Goal: Task Accomplishment & Management: Use online tool/utility

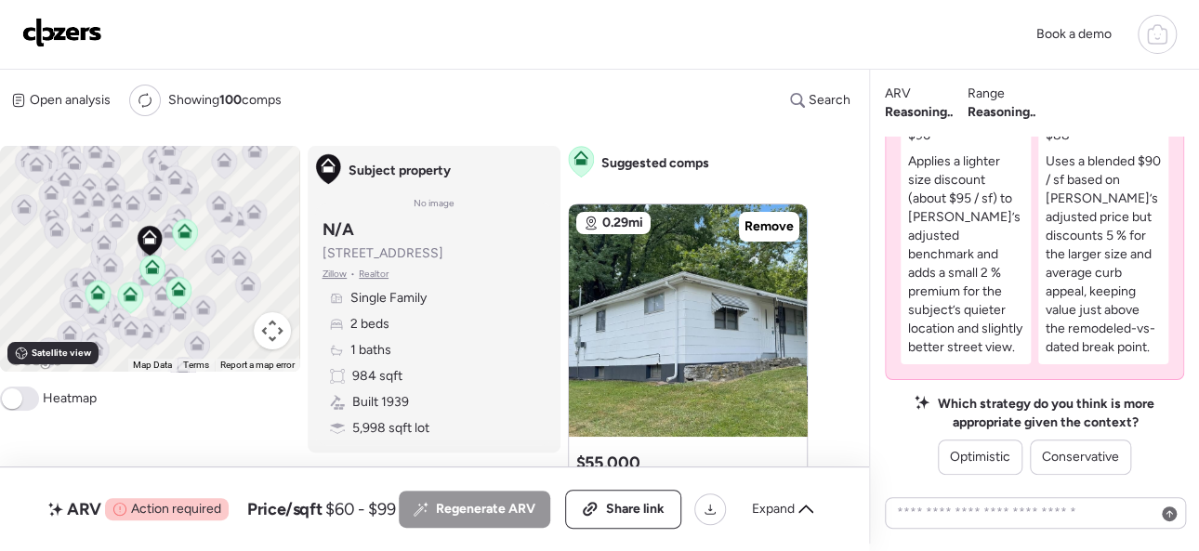
scroll to position [-279, 0]
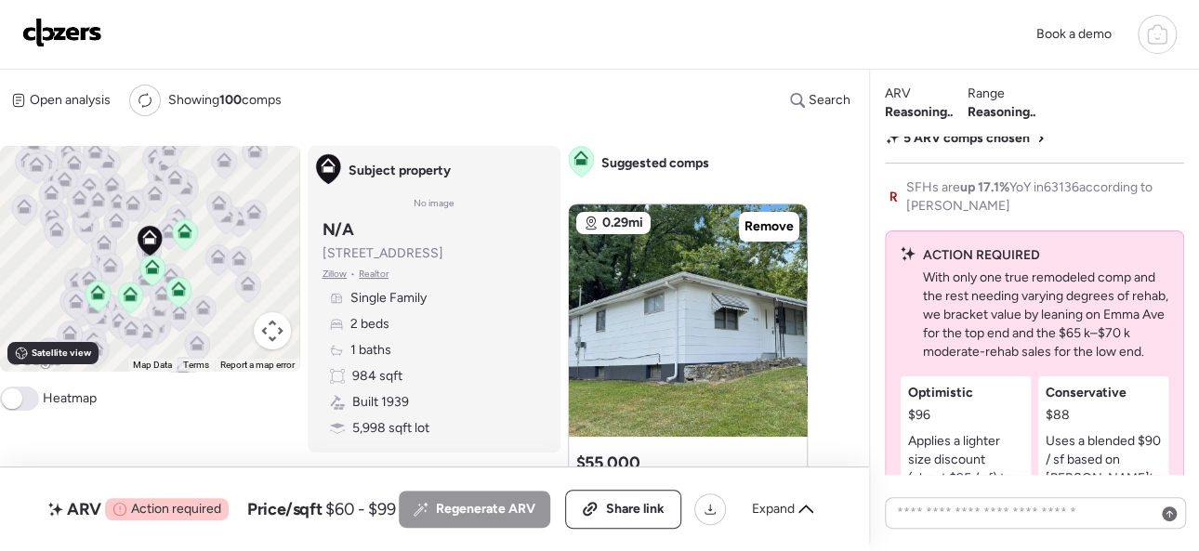
click at [74, 30] on img at bounding box center [62, 33] width 80 height 30
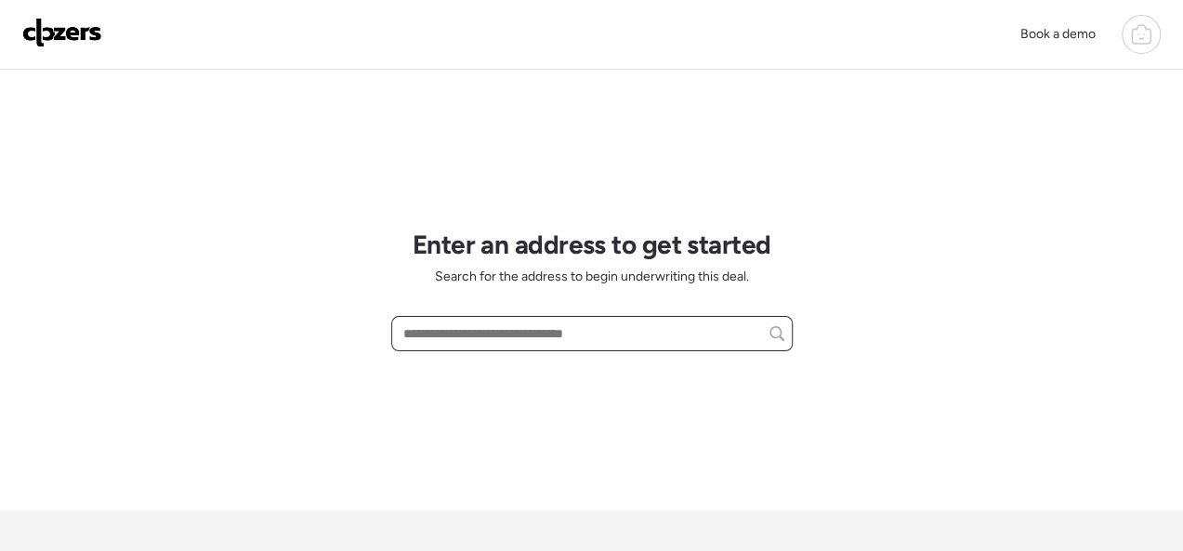
click at [469, 330] on input "text" at bounding box center [592, 334] width 385 height 26
paste input "**********"
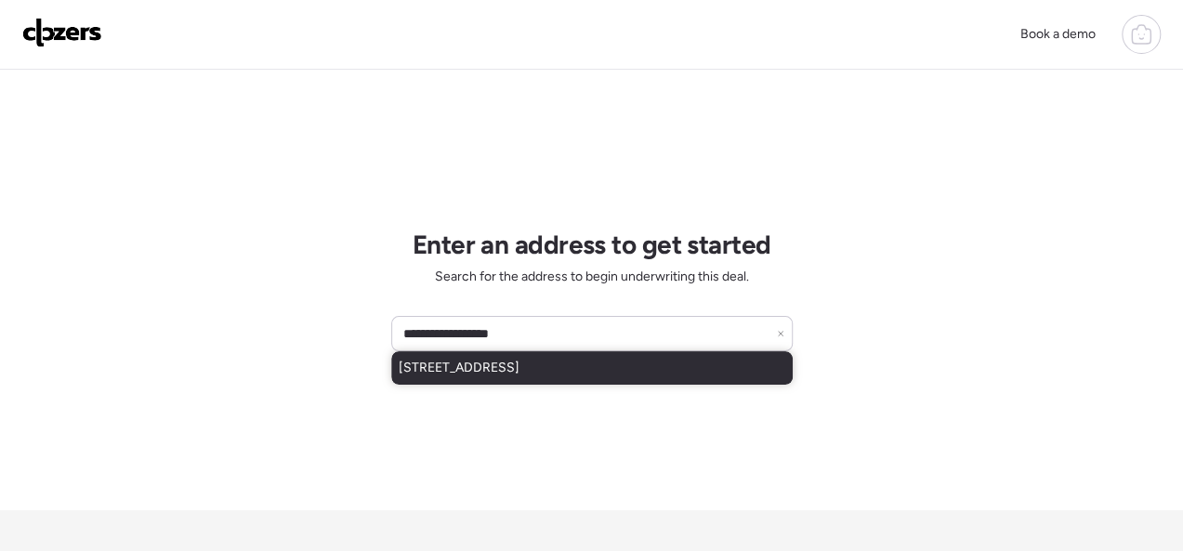
click at [536, 379] on div "4131 Camellia Ave, Saint Louis, MO, 63115" at bounding box center [592, 367] width 402 height 33
type input "**********"
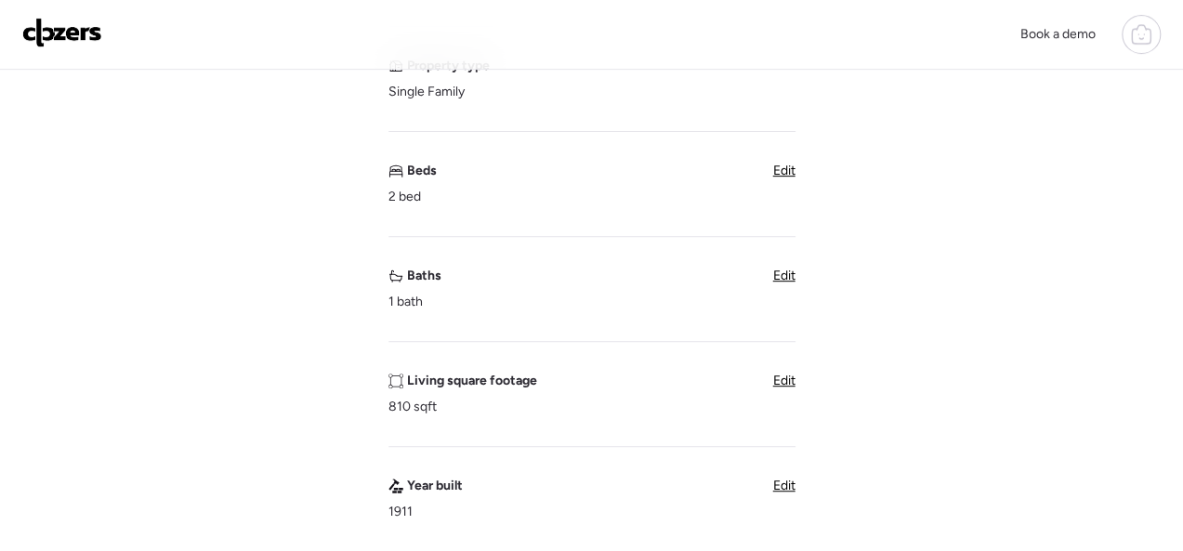
scroll to position [279, 0]
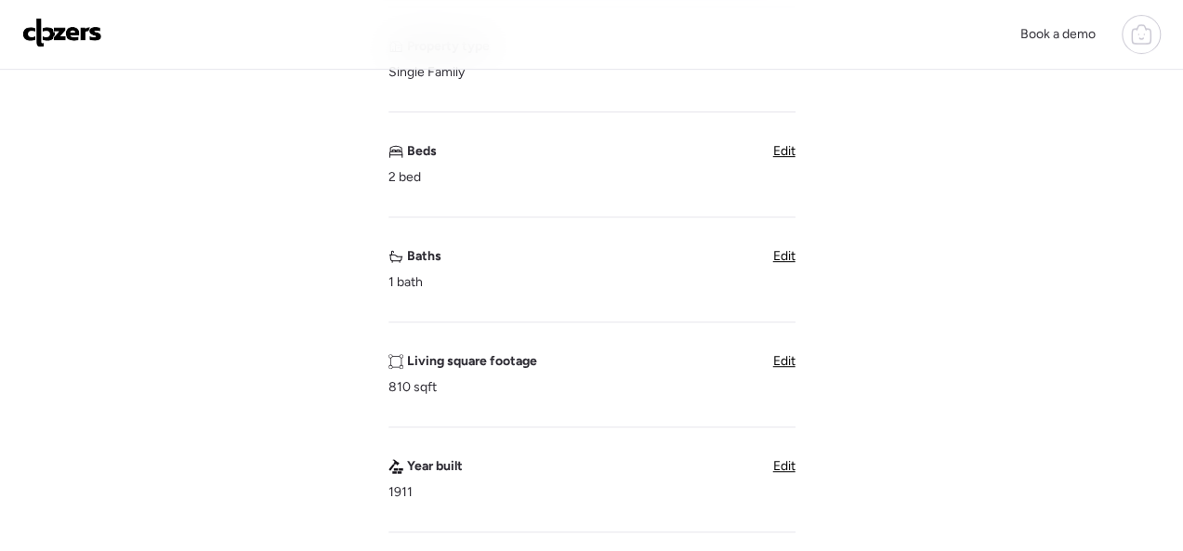
click at [781, 361] on span "Edit" at bounding box center [784, 361] width 22 height 16
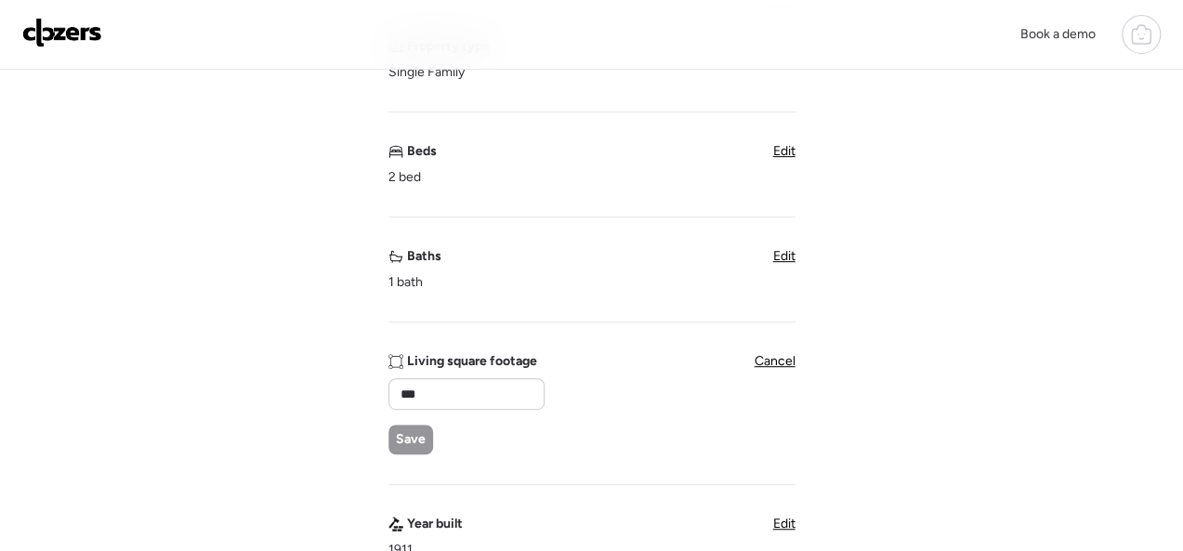
scroll to position [0, 0]
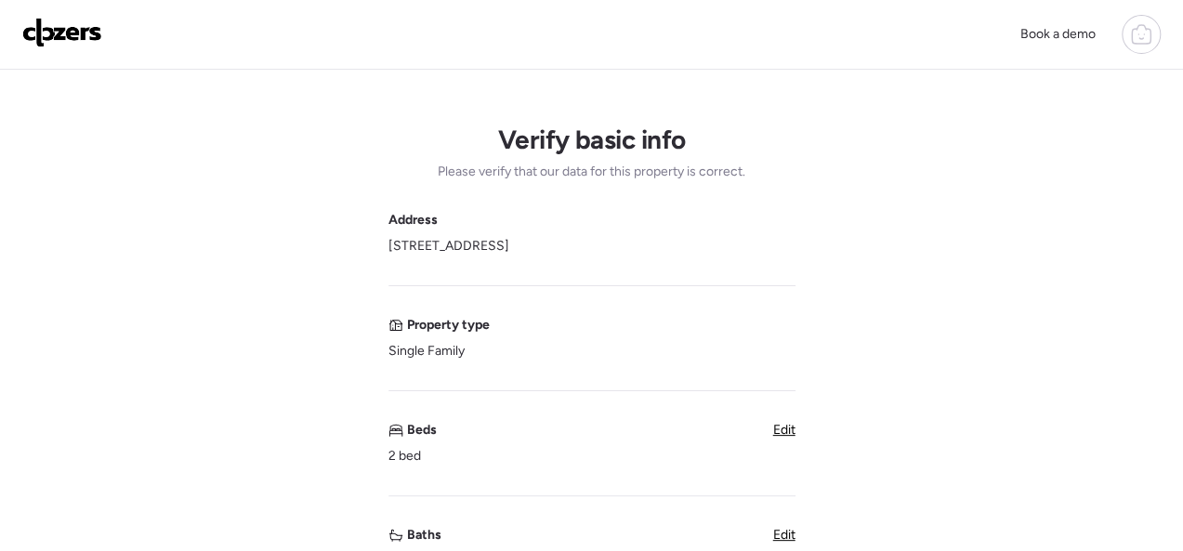
click at [449, 248] on span "4131 Camellia Ave, Saint Louis, MO 63115" at bounding box center [449, 246] width 121 height 19
copy span "4131 Camellia Ave, Saint Louis, MO 63115"
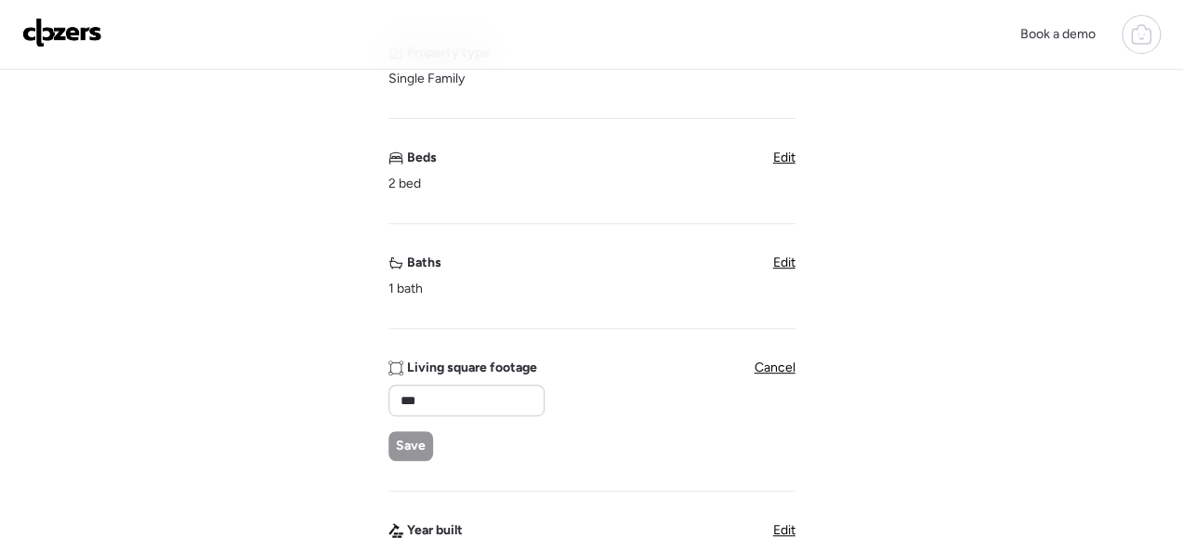
scroll to position [279, 0]
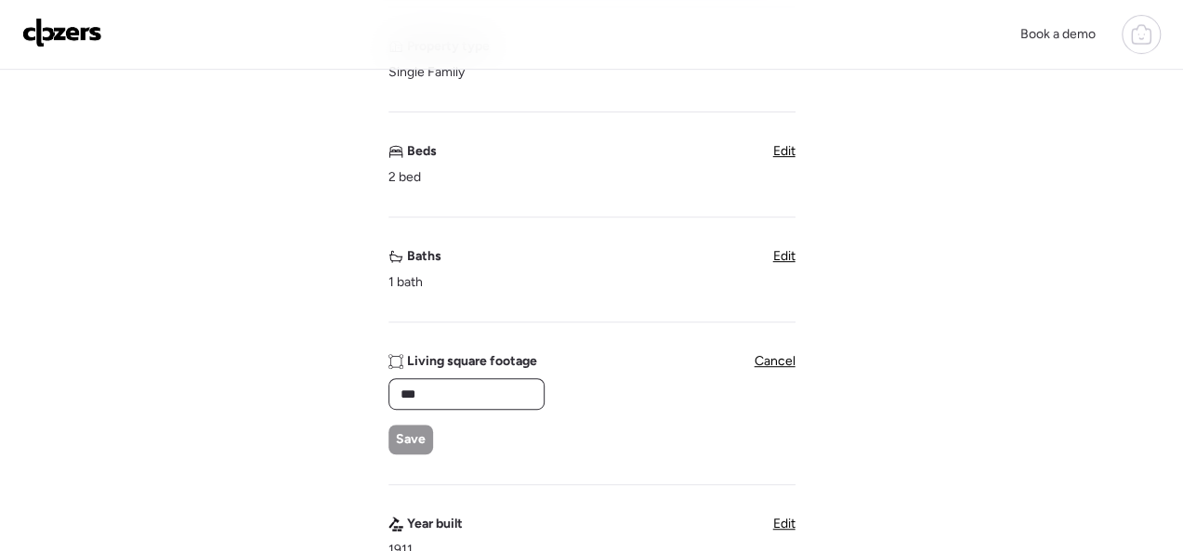
click at [435, 397] on input "***" at bounding box center [466, 394] width 139 height 26
click at [435, 396] on input "***" at bounding box center [466, 394] width 139 height 26
type input "***"
click at [416, 439] on span "Save" at bounding box center [411, 439] width 30 height 19
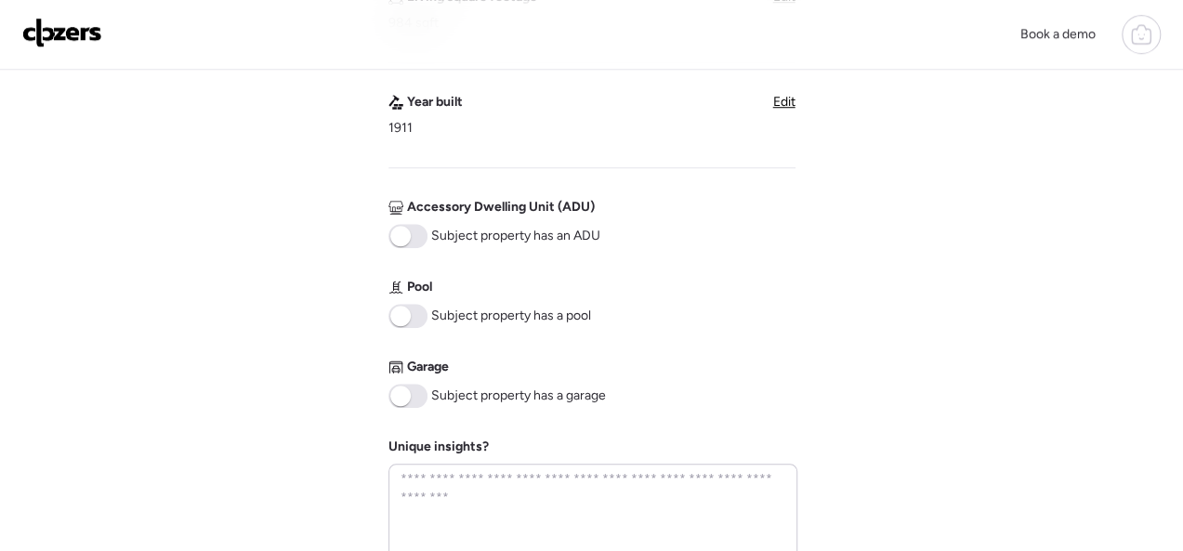
scroll to position [744, 0]
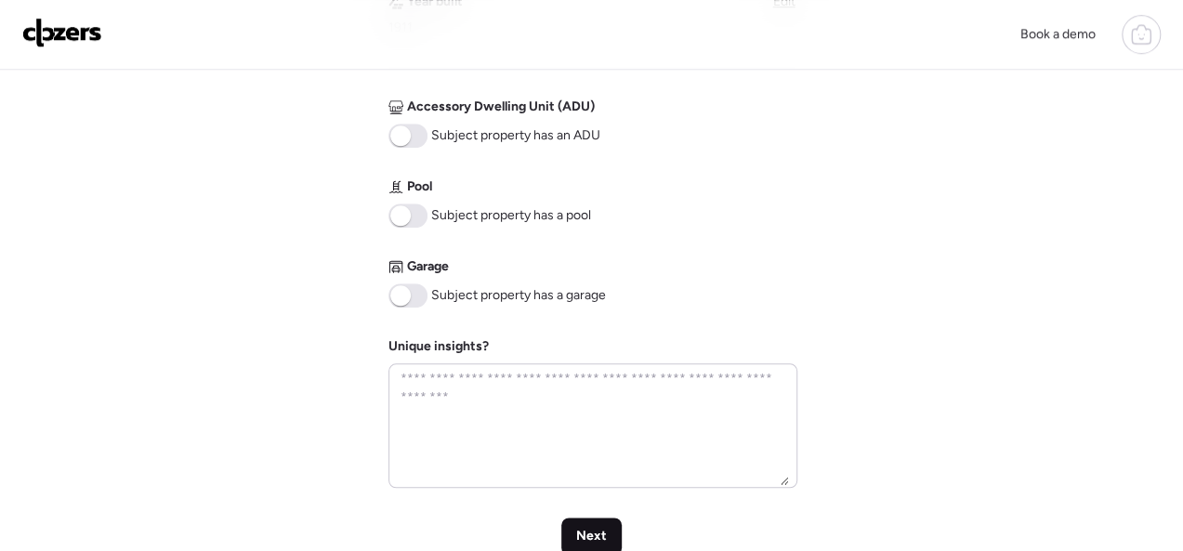
click at [588, 532] on span "Next" at bounding box center [591, 536] width 31 height 19
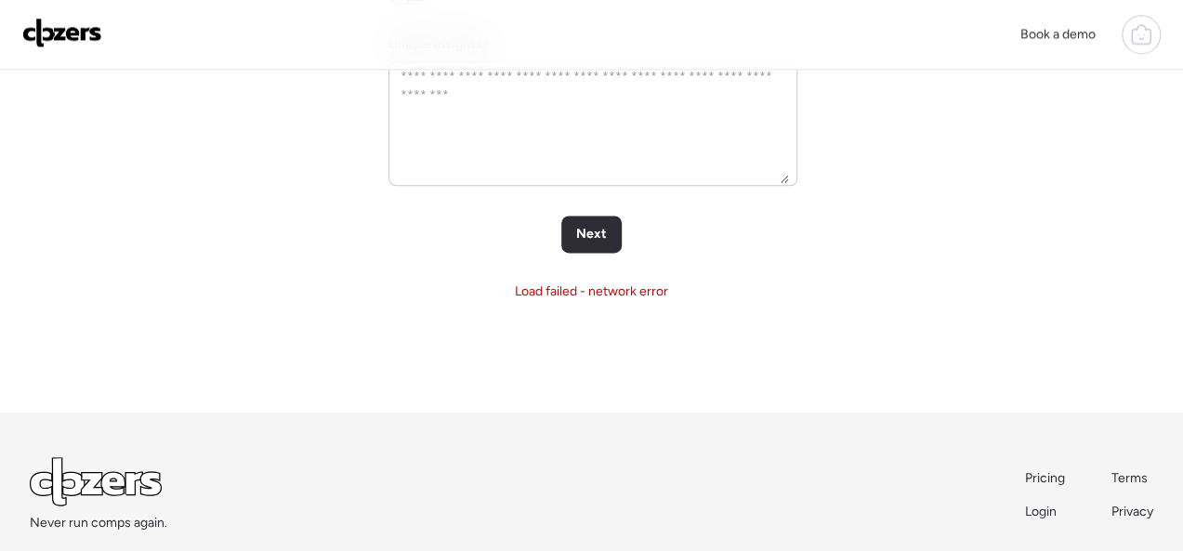
scroll to position [1115, 0]
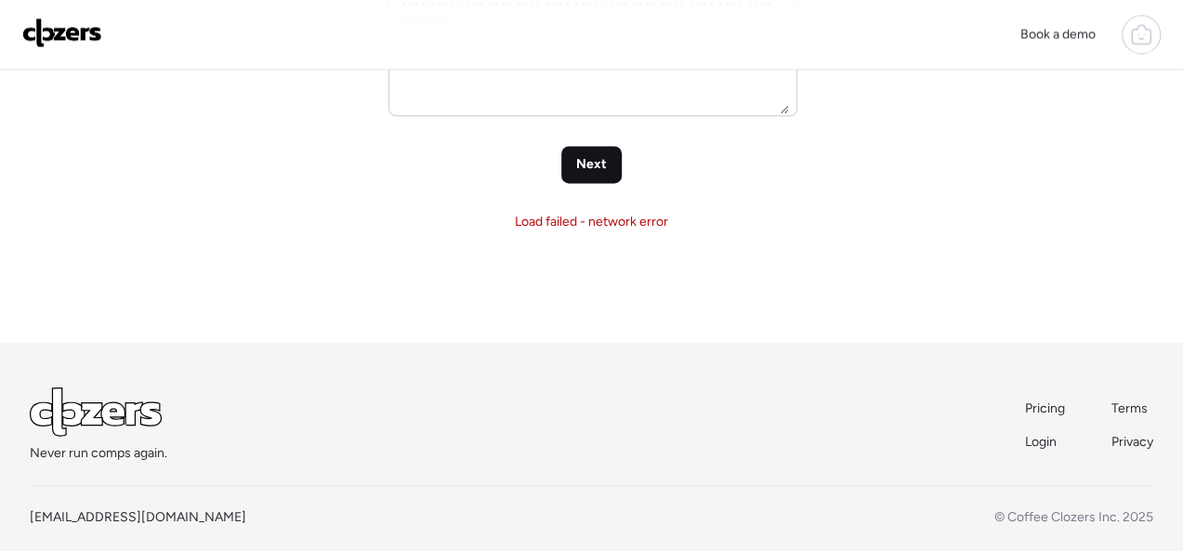
click at [589, 166] on span "Next" at bounding box center [591, 164] width 31 height 19
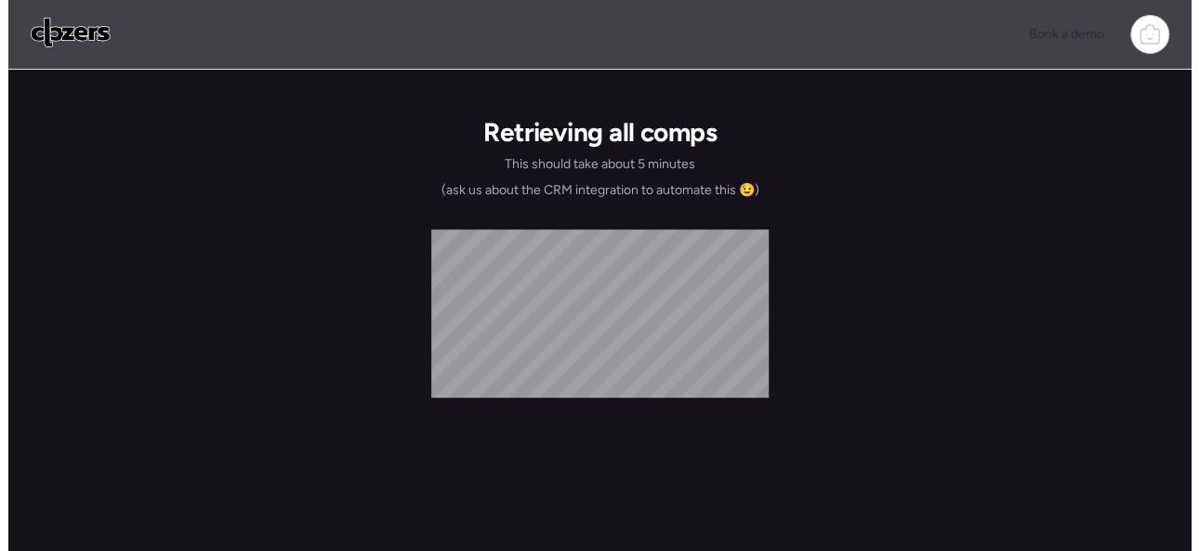
scroll to position [0, 0]
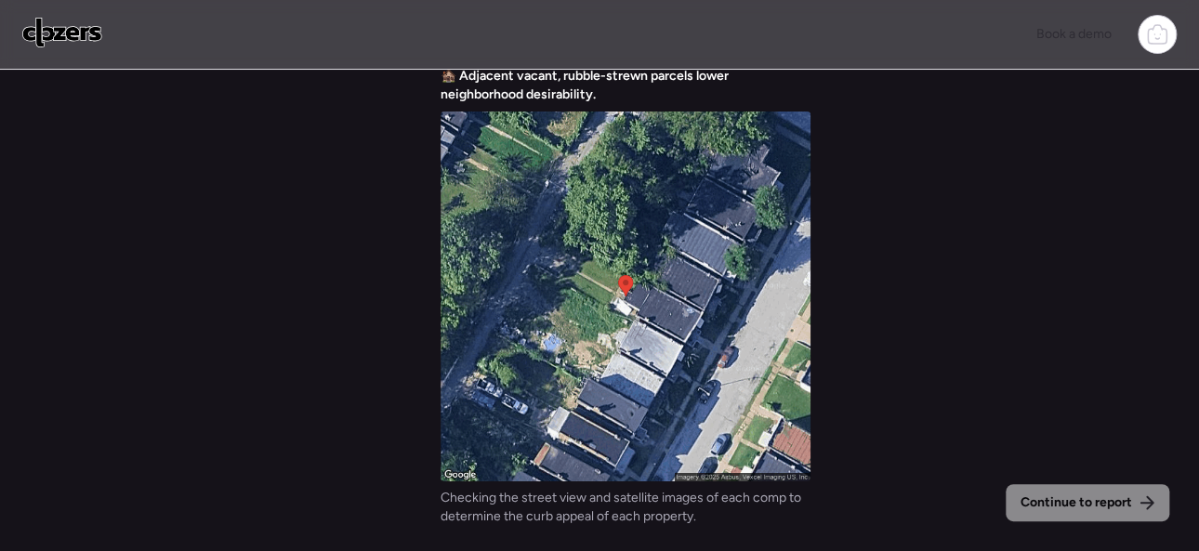
drag, startPoint x: 278, startPoint y: 223, endPoint x: 904, endPoint y: 178, distance: 628.1
click at [904, 178] on div "Continue to report Gathering all comps... I found 100 possible comps near 4131 …" at bounding box center [599, 313] width 1199 height 486
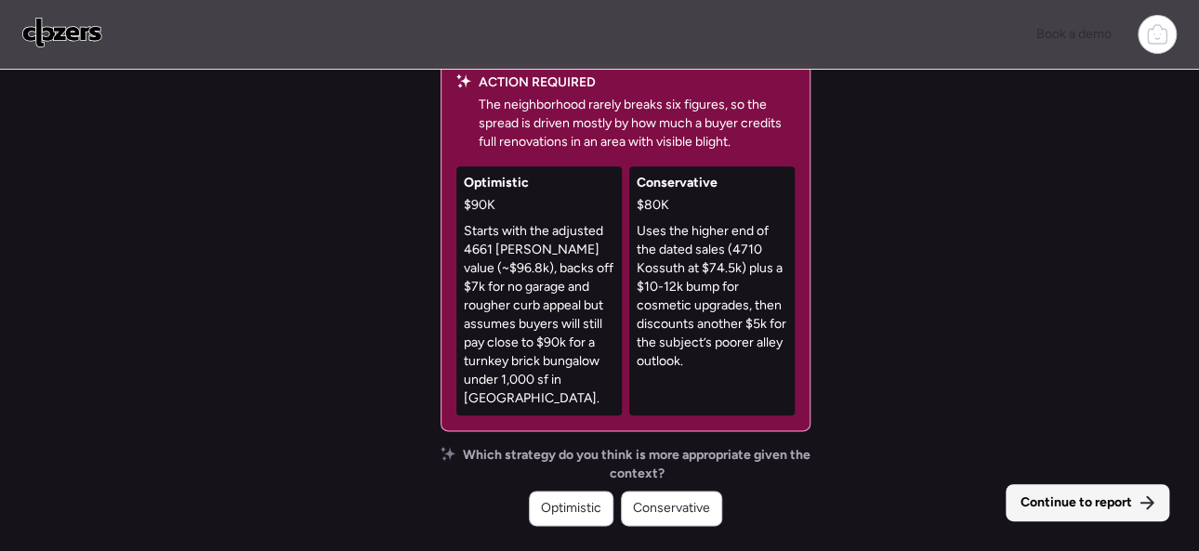
click at [1101, 503] on span "Continue to report" at bounding box center [1077, 503] width 112 height 19
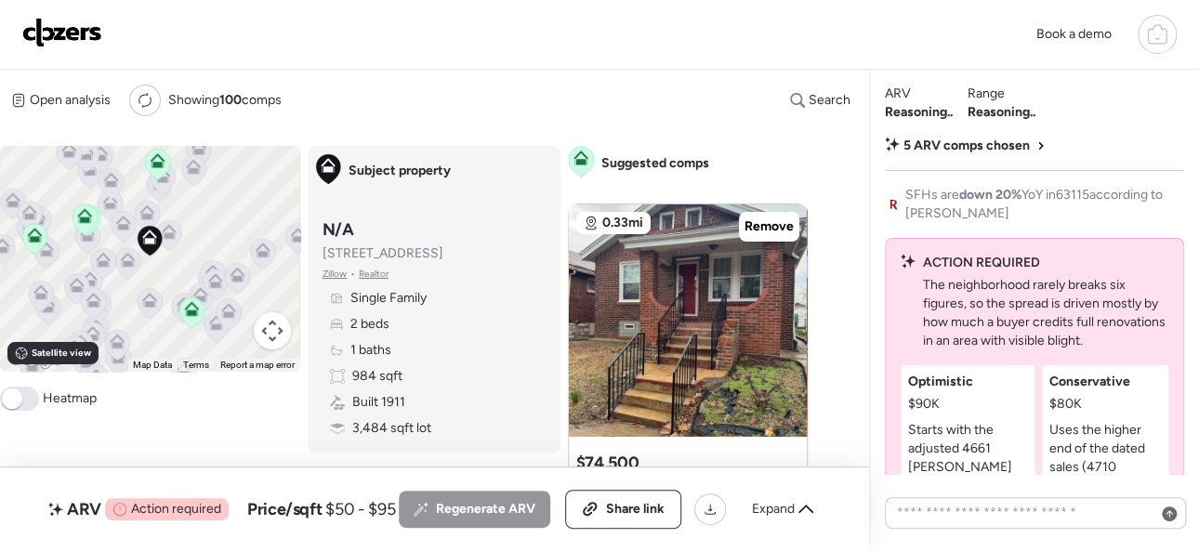
scroll to position [-360, 0]
click at [72, 31] on img at bounding box center [62, 33] width 80 height 30
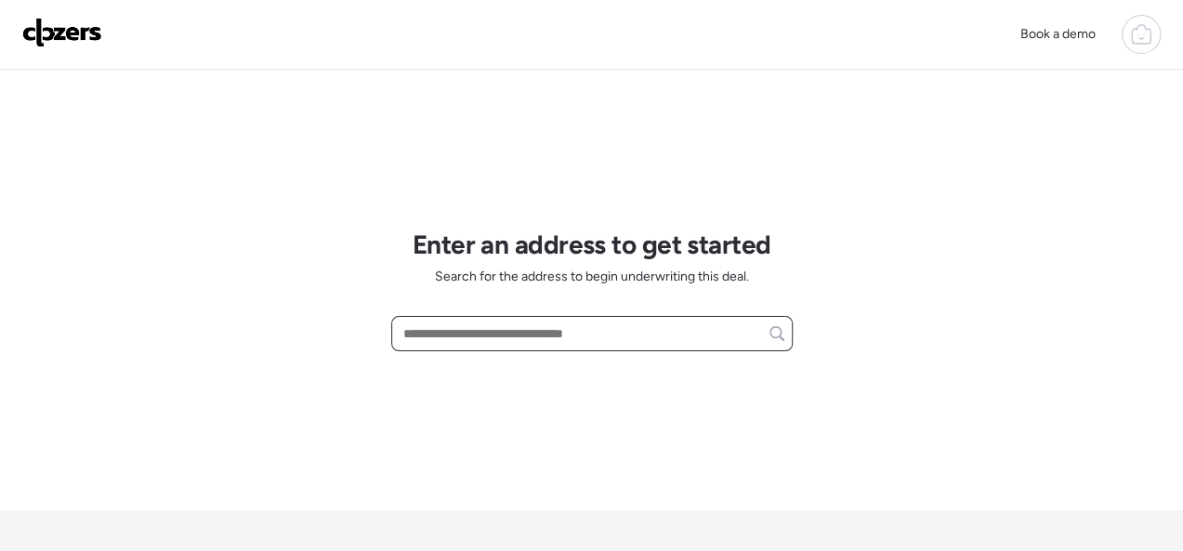
click at [507, 328] on input "text" at bounding box center [592, 334] width 385 height 26
paste input "**********"
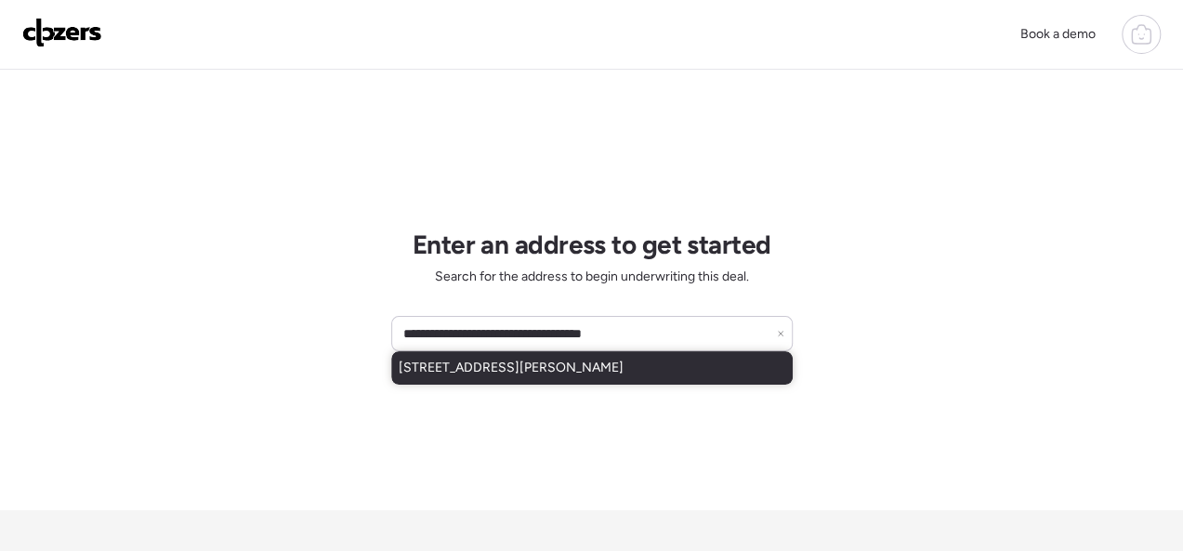
click at [567, 367] on span "9817 Jacobi Ave, Saint Louis, MO, 63136" at bounding box center [511, 368] width 225 height 19
type input "**********"
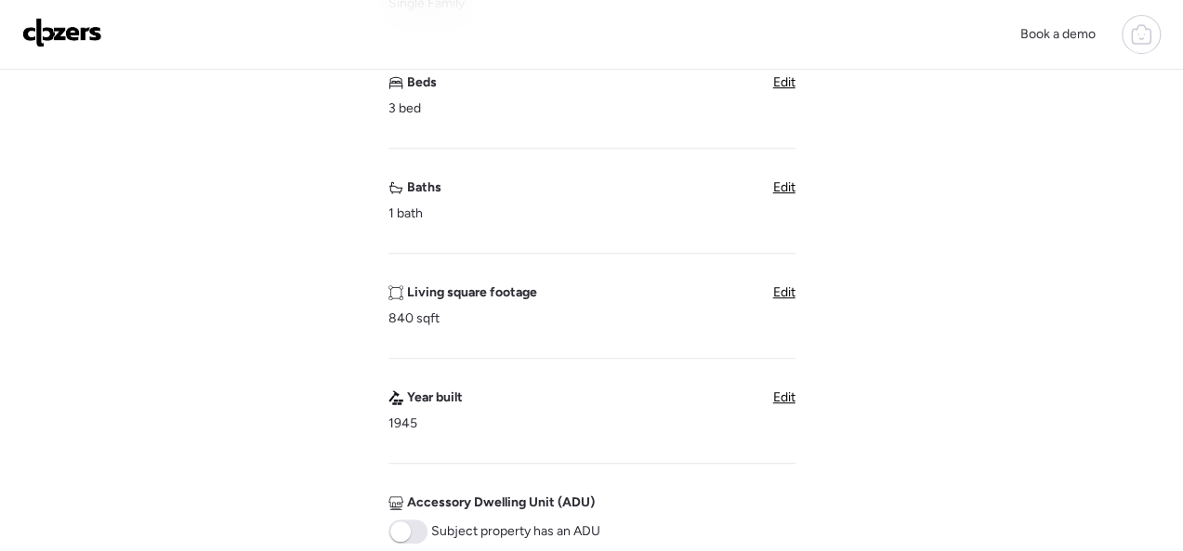
scroll to position [372, 0]
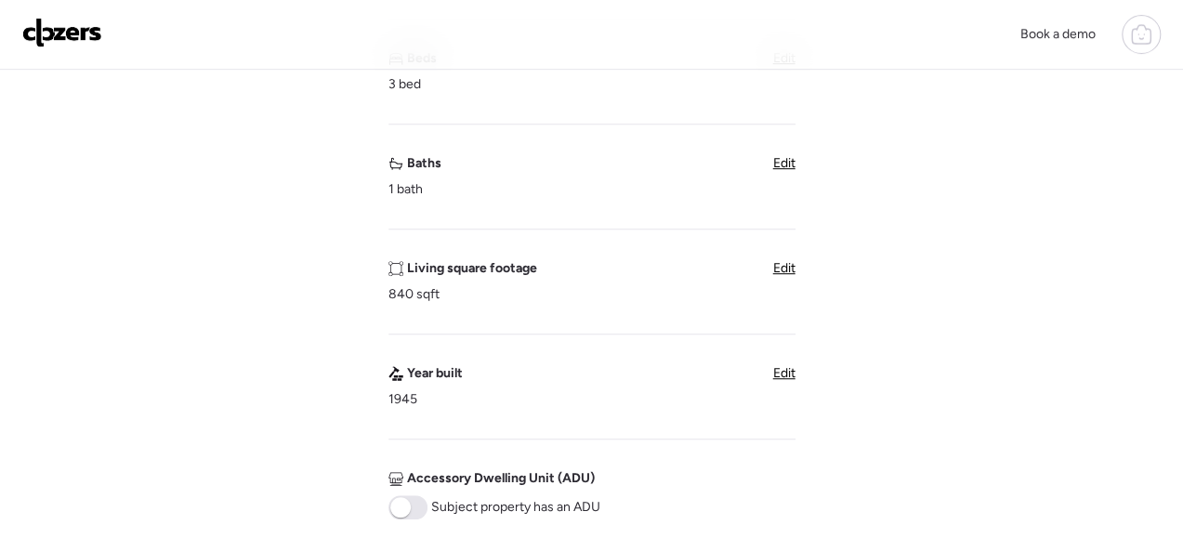
click at [774, 262] on span "Edit" at bounding box center [784, 268] width 22 height 16
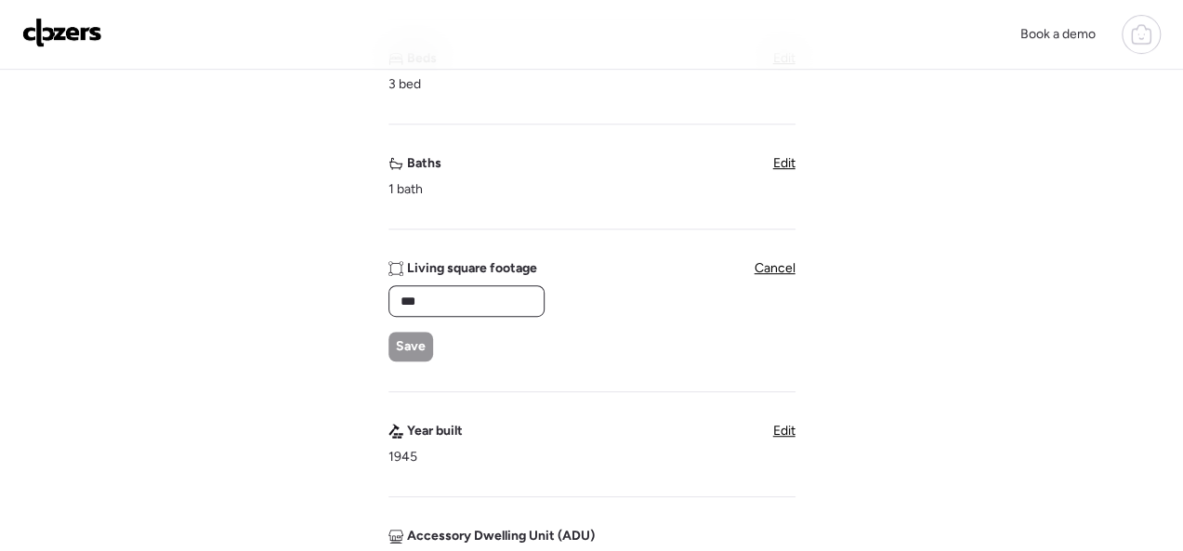
click at [504, 295] on input "***" at bounding box center [466, 301] width 139 height 26
type input "****"
click at [404, 346] on span "Save" at bounding box center [411, 346] width 30 height 19
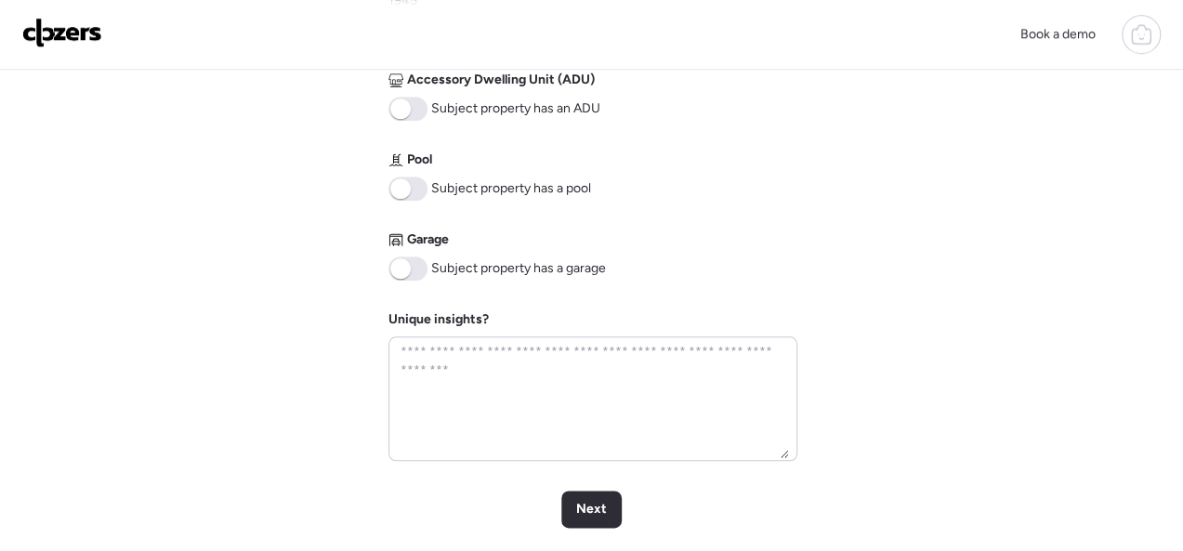
scroll to position [929, 0]
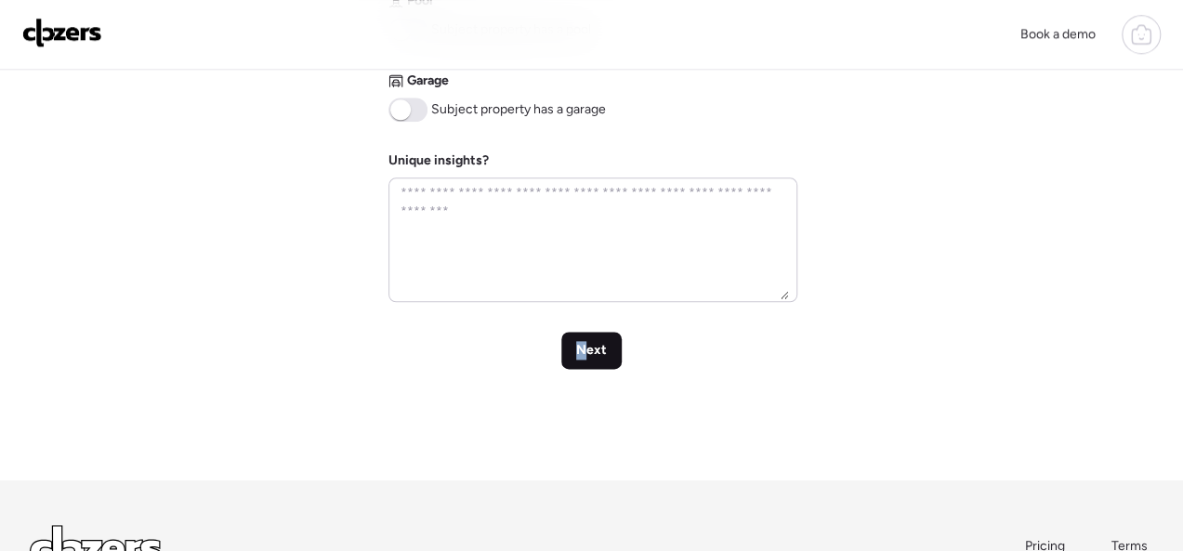
click at [582, 349] on span "Next" at bounding box center [591, 350] width 31 height 19
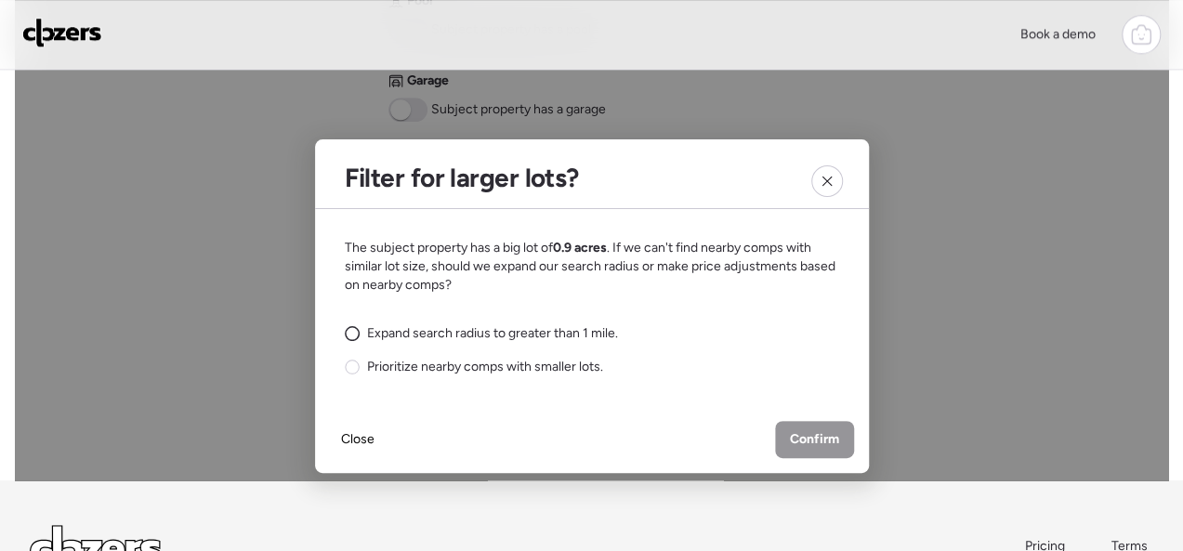
click at [349, 331] on circle at bounding box center [352, 334] width 14 height 14
click at [346, 365] on circle at bounding box center [352, 368] width 14 height 14
click at [796, 433] on span "Confirm" at bounding box center [814, 439] width 49 height 19
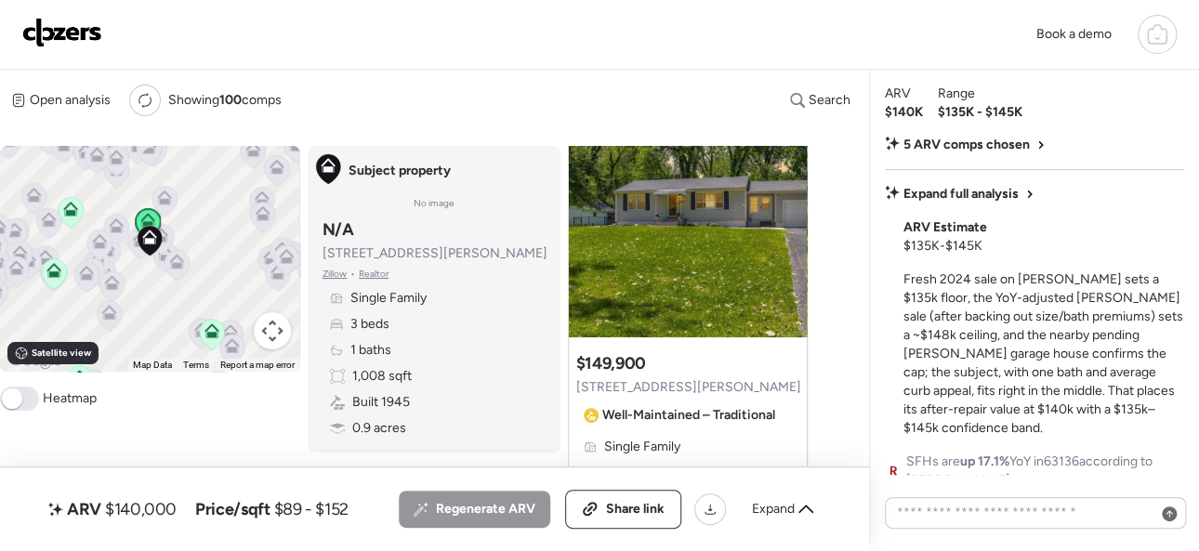
scroll to position [93, 0]
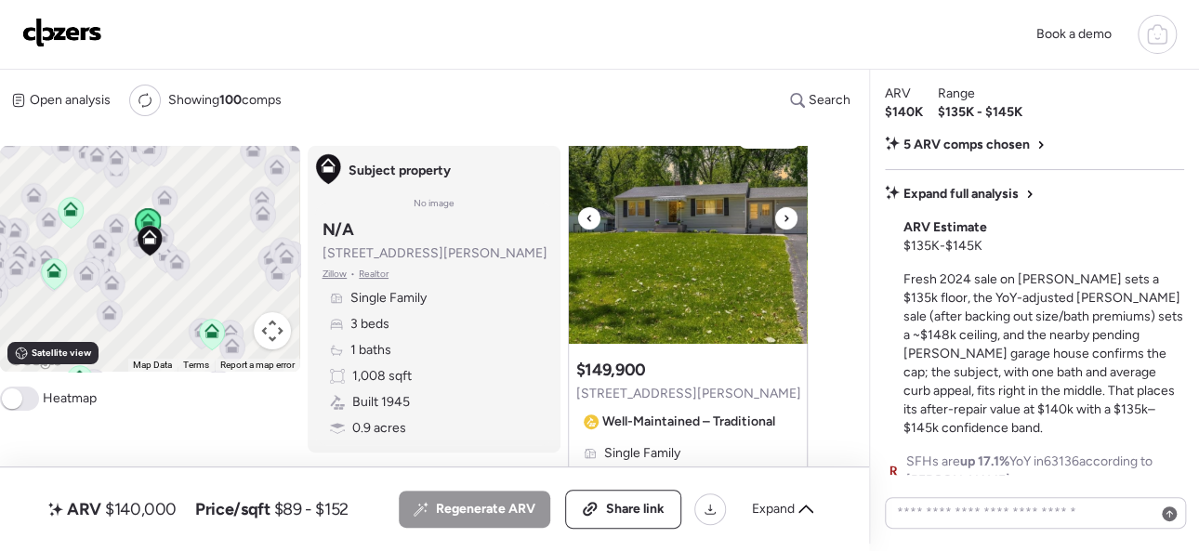
click at [786, 218] on icon at bounding box center [786, 218] width 4 height 7
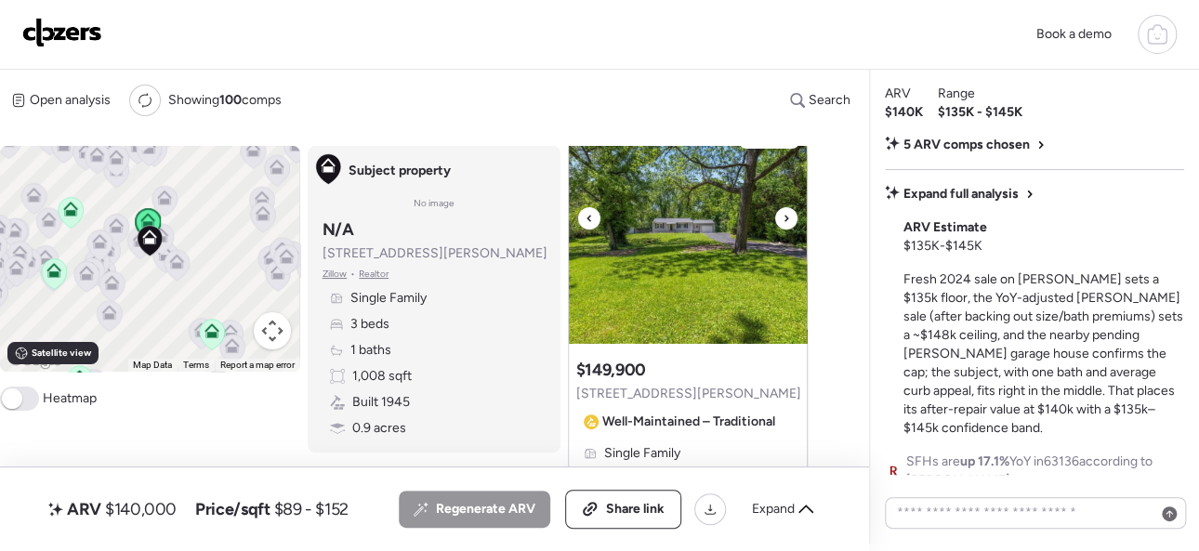
click at [786, 218] on icon at bounding box center [786, 218] width 4 height 7
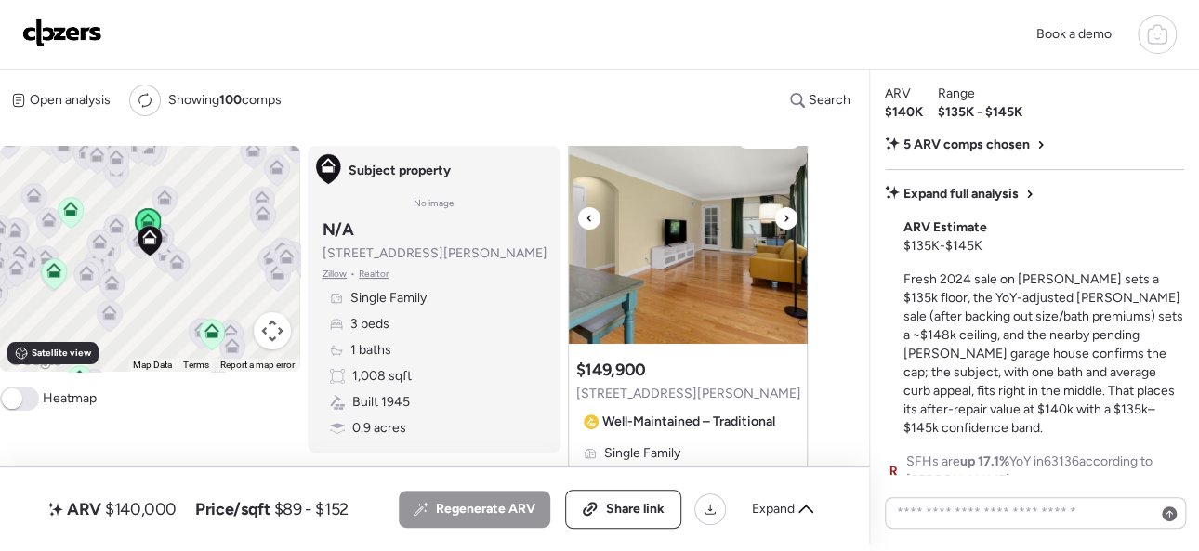
click at [786, 218] on icon at bounding box center [786, 218] width 4 height 7
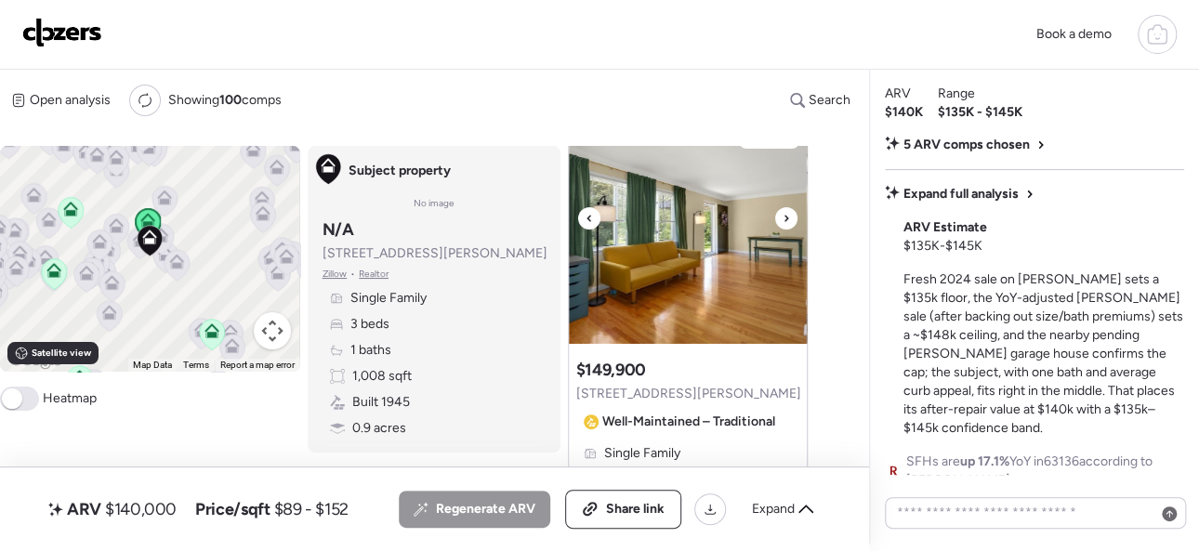
click at [786, 218] on icon at bounding box center [786, 218] width 4 height 7
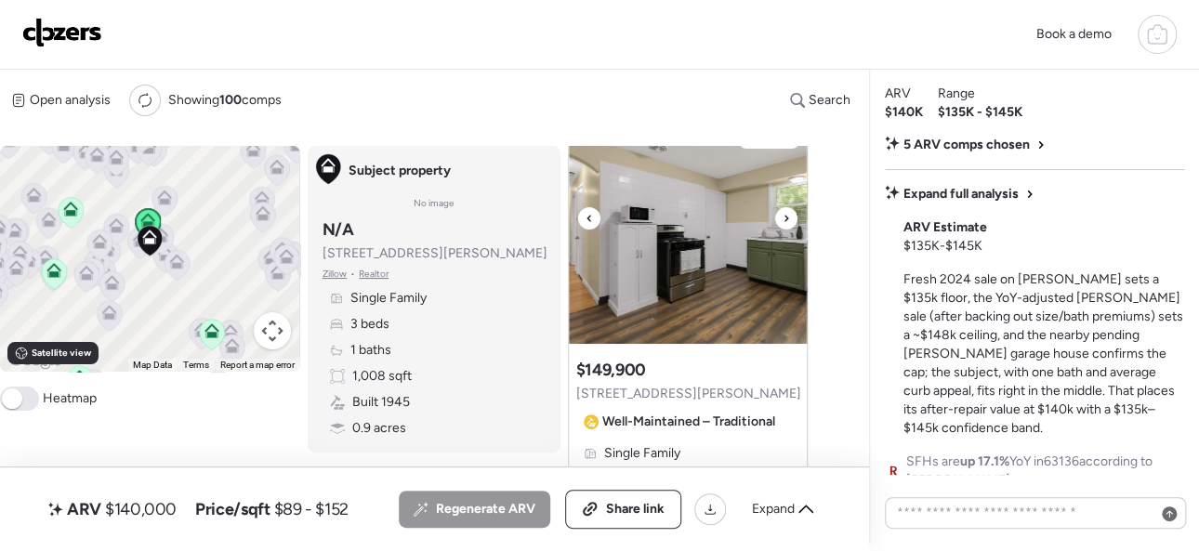
click at [786, 218] on icon at bounding box center [786, 218] width 4 height 7
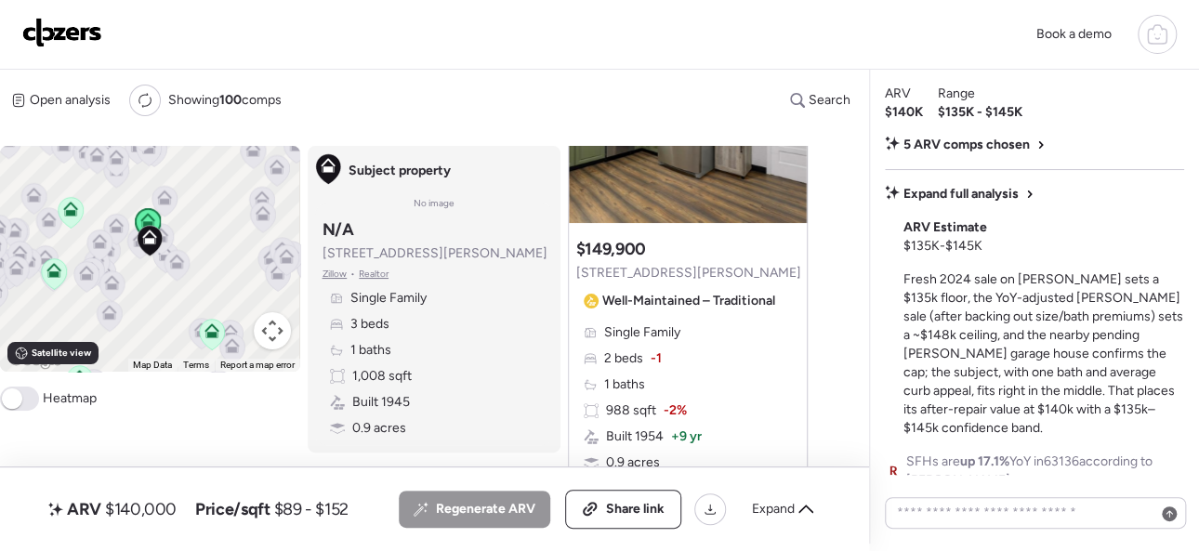
scroll to position [372, 0]
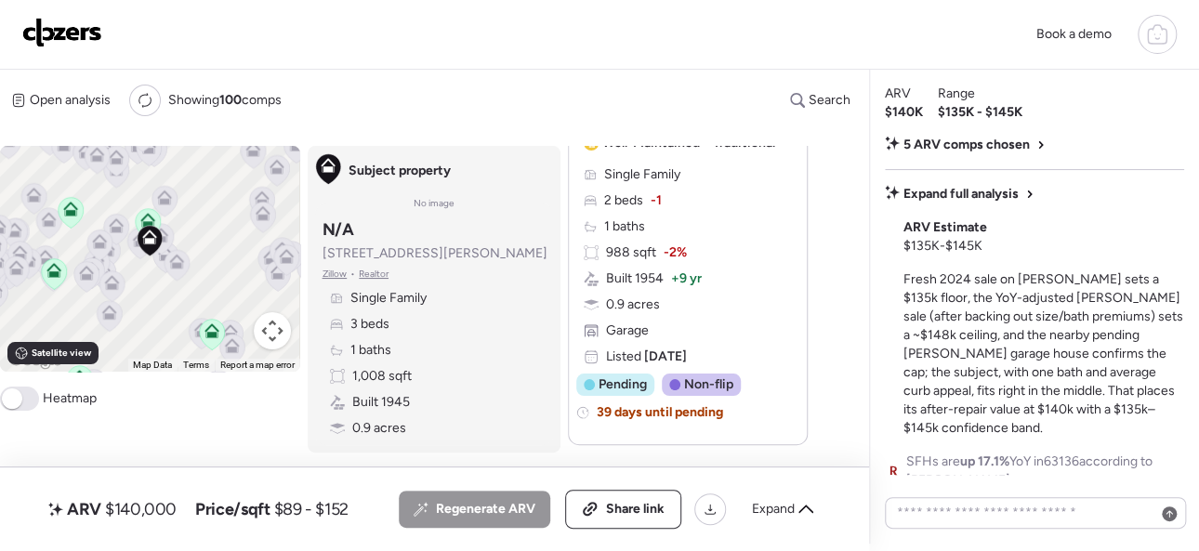
click at [65, 30] on img at bounding box center [62, 33] width 80 height 30
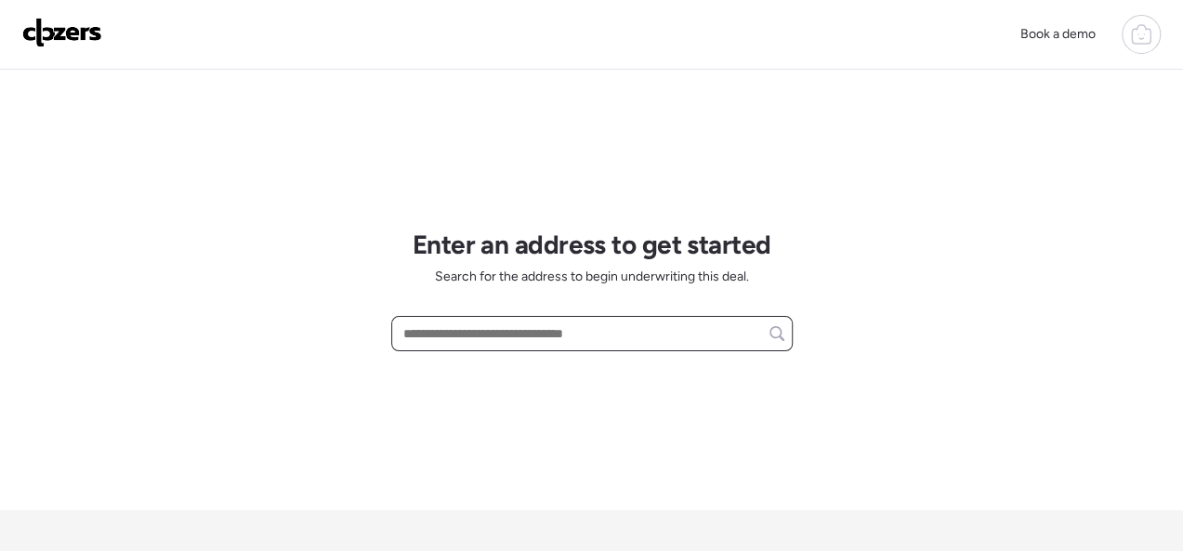
click at [463, 330] on input "text" at bounding box center [592, 334] width 385 height 26
paste input "**********"
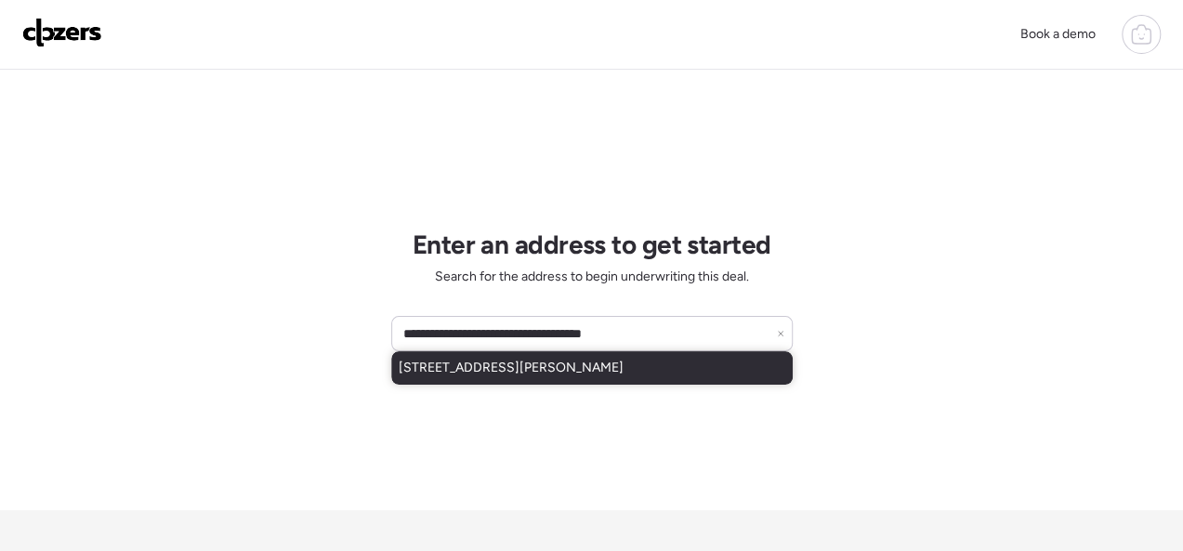
click at [477, 361] on span "317 Mueller Ave, Saint Louis, MO, 63135" at bounding box center [511, 368] width 225 height 19
type input "**********"
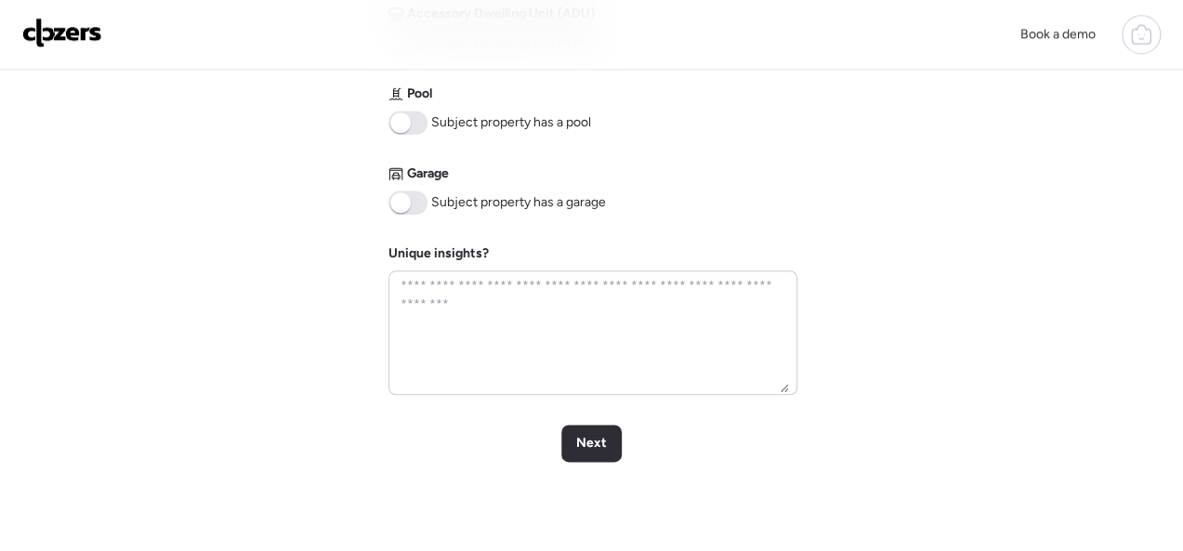
scroll to position [1086, 0]
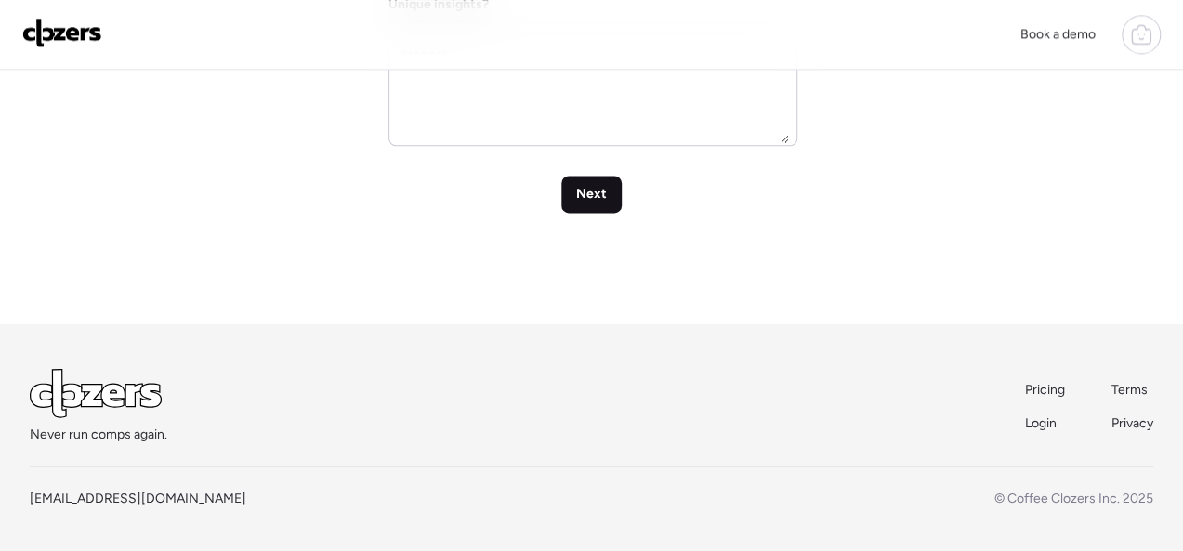
click at [573, 191] on div "Next" at bounding box center [591, 194] width 60 height 37
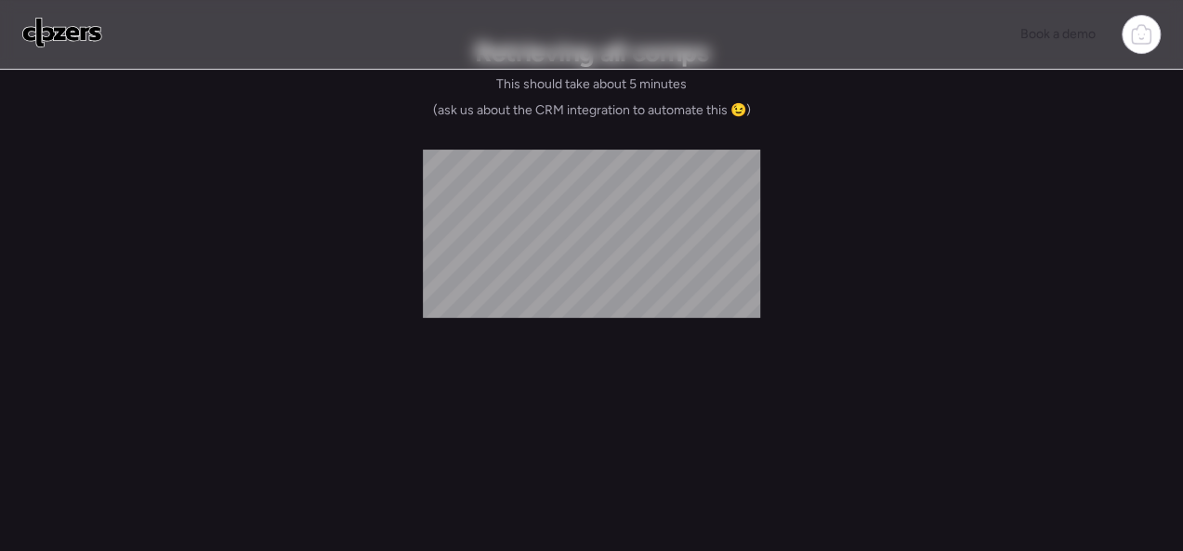
scroll to position [69, 0]
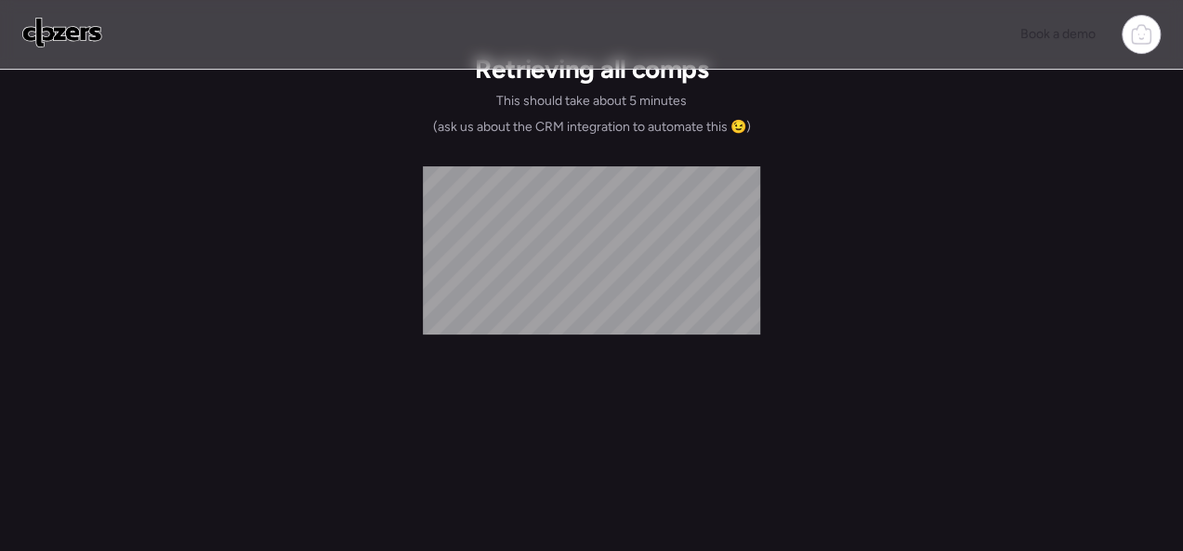
click at [590, 195] on div "Retrieving all comps This should take about 5 minutes (ask us about the CRM int…" at bounding box center [591, 175] width 337 height 319
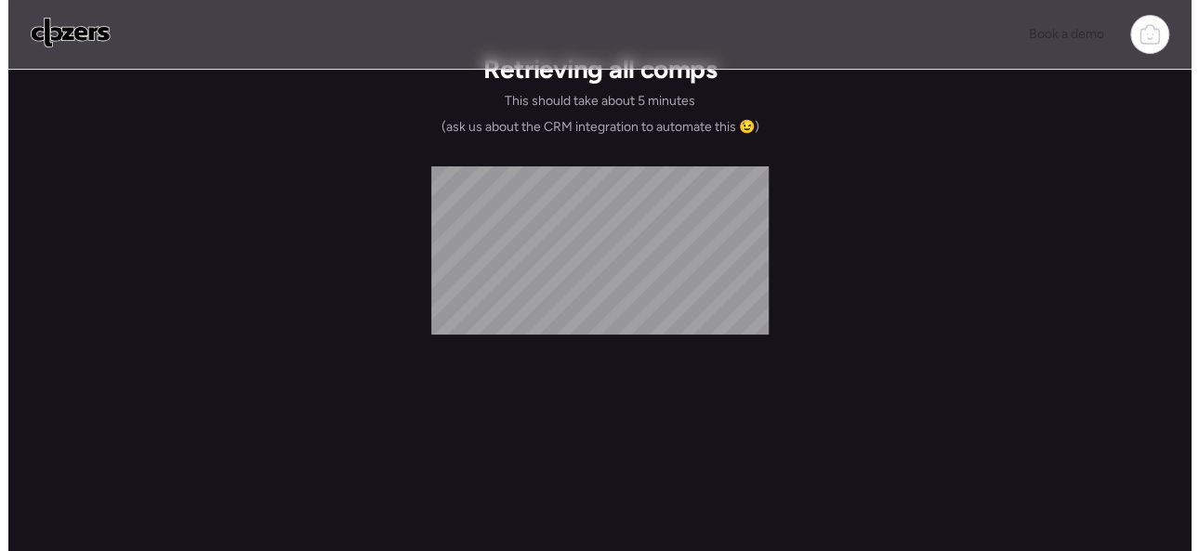
scroll to position [0, 0]
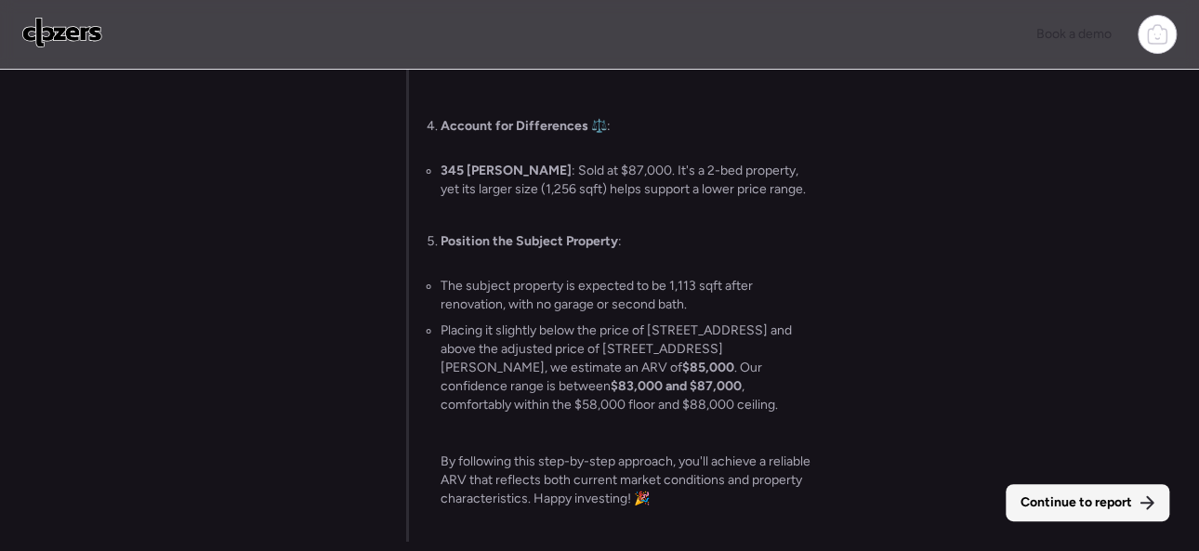
click at [1078, 501] on span "Continue to report" at bounding box center [1077, 503] width 112 height 19
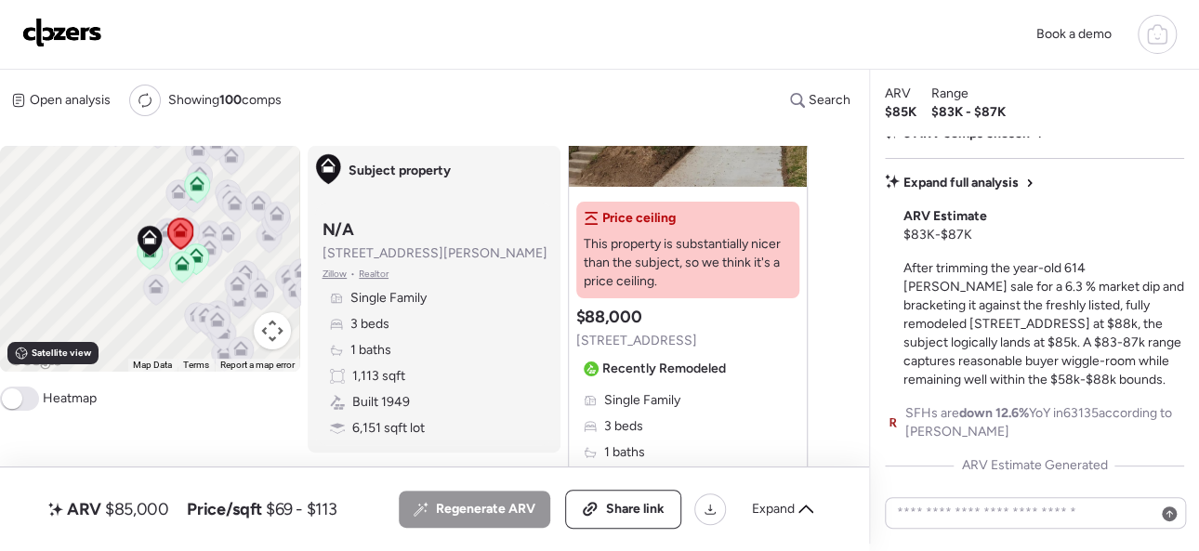
scroll to position [279, 0]
